Goal: Understand process/instructions: Learn how to perform a task or action

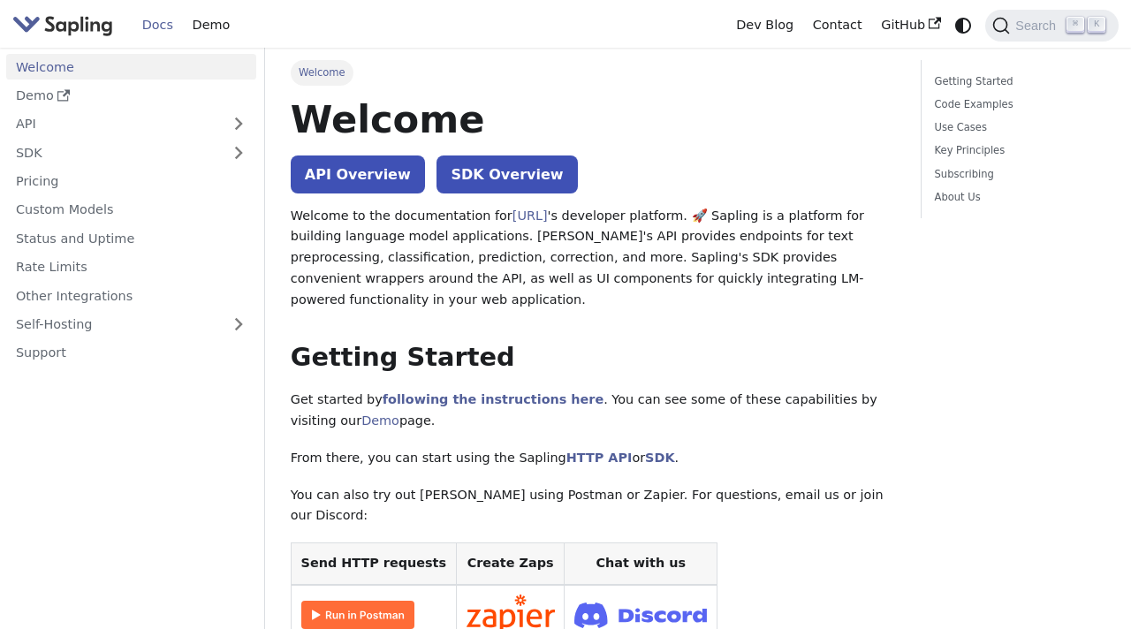
click at [371, 171] on link "API Overview" at bounding box center [358, 175] width 134 height 38
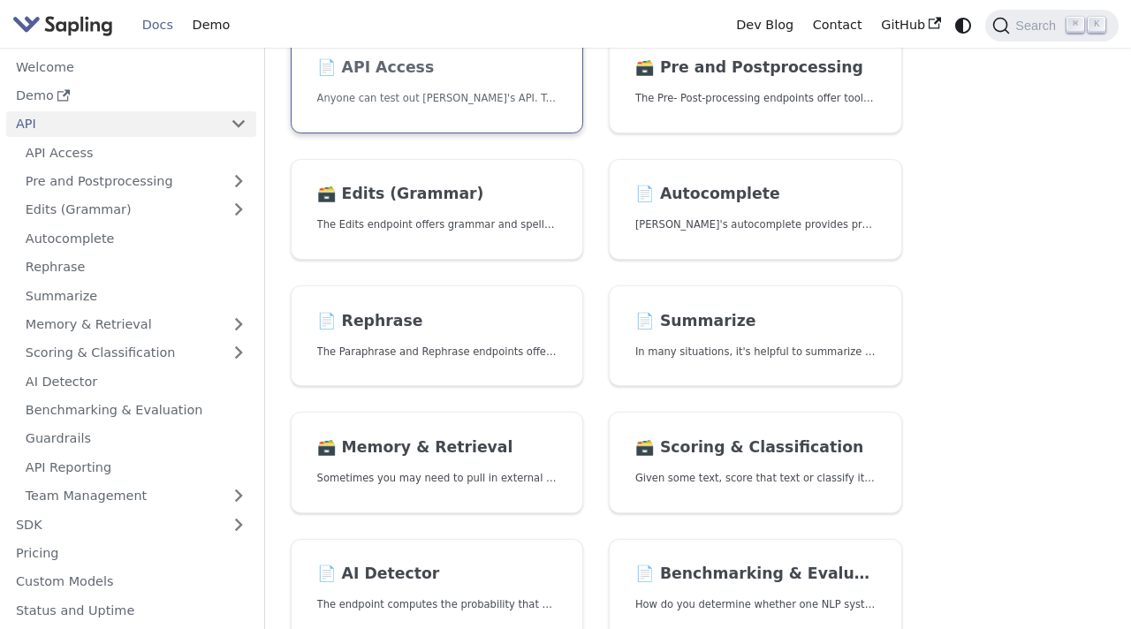
scroll to position [194, 0]
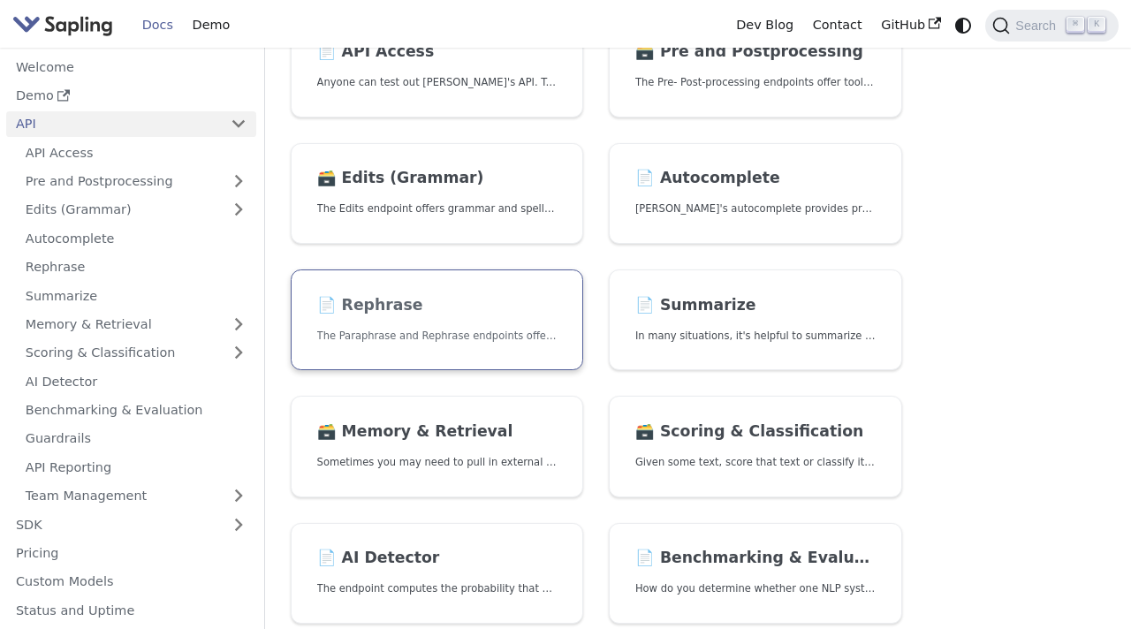
click at [386, 314] on h2 "📄️ Rephrase" at bounding box center [437, 305] width 240 height 19
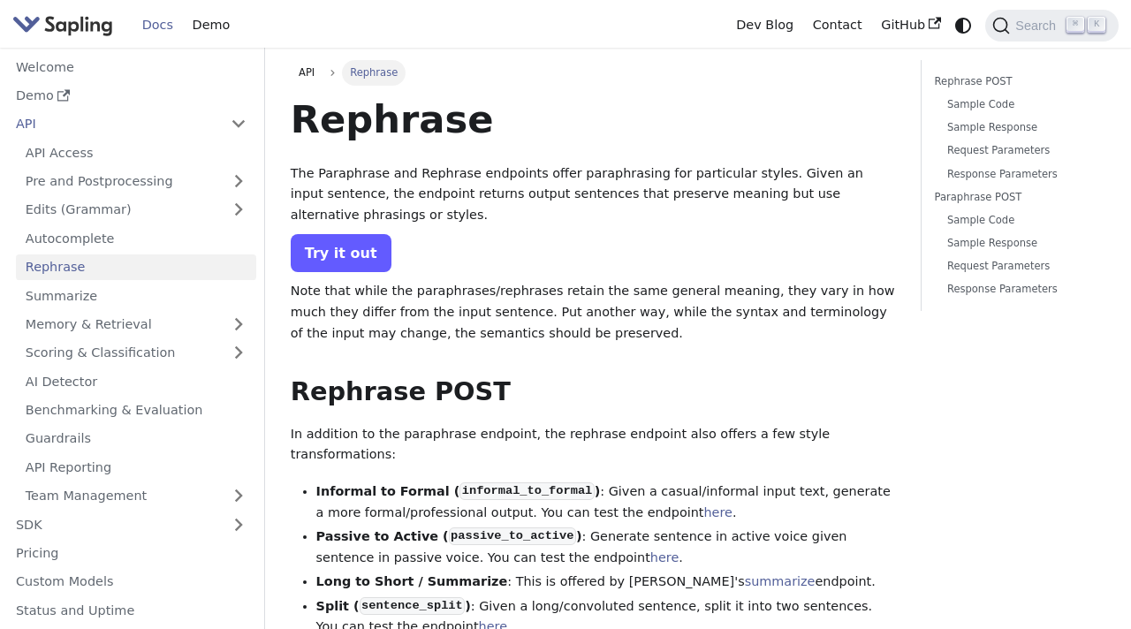
click at [364, 256] on link "Try it out" at bounding box center [341, 253] width 101 height 38
